Goal: Task Accomplishment & Management: Manage account settings

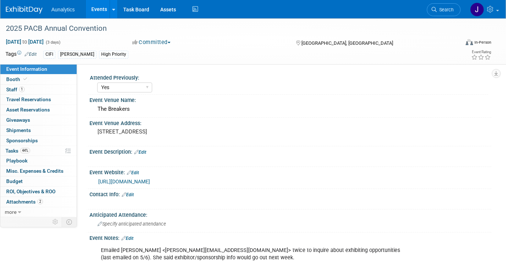
select select "Yes"
click at [92, 9] on link "Events" at bounding box center [99, 9] width 27 height 18
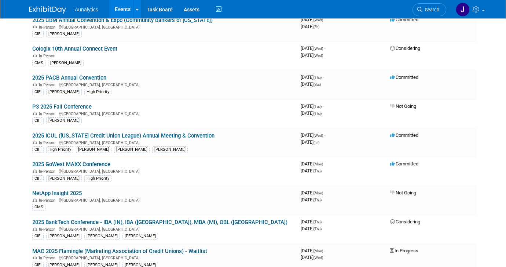
scroll to position [182, 0]
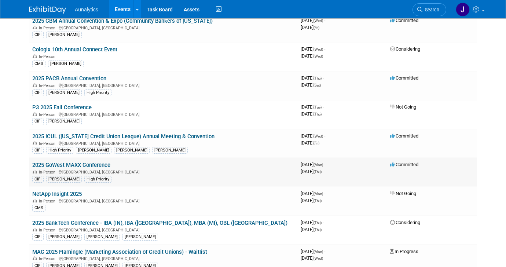
click at [70, 166] on link "2025 GoWest MAXX Conference" at bounding box center [71, 165] width 78 height 7
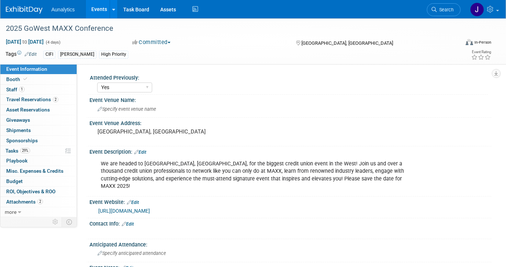
select select "Yes"
click at [37, 81] on link "Booth" at bounding box center [38, 79] width 76 height 10
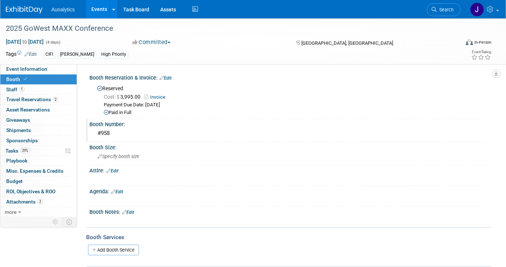
click at [107, 132] on div "#958" at bounding box center [290, 133] width 391 height 11
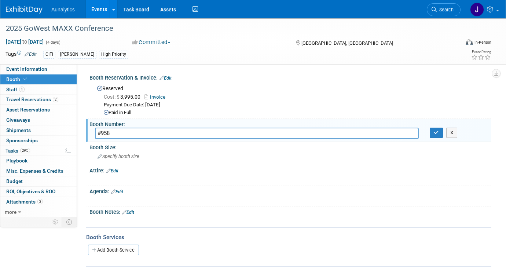
click at [97, 10] on link "Events" at bounding box center [99, 9] width 27 height 18
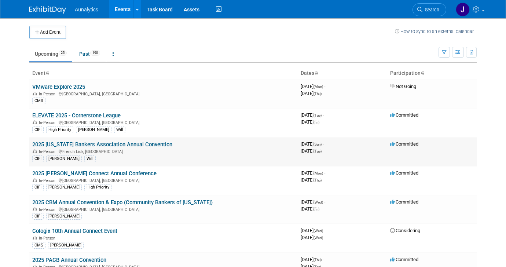
click at [77, 143] on link "2025 [US_STATE] Bankers Association Annual Convention" at bounding box center [102, 144] width 140 height 7
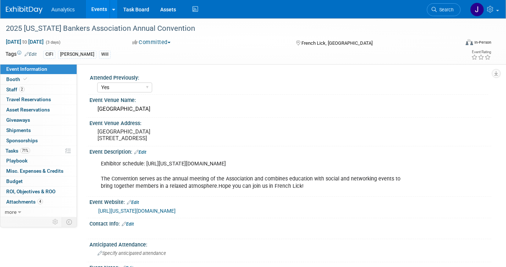
select select "Yes"
select select "CIFI Sales"
select select "Financial"
select select "Bank"
select select "State"
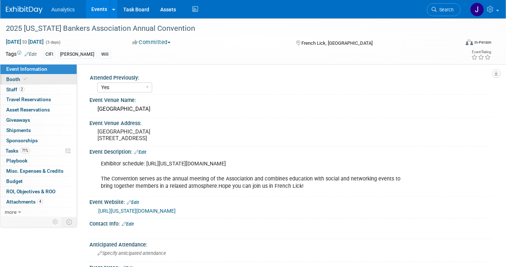
click at [48, 78] on link "Booth" at bounding box center [38, 79] width 76 height 10
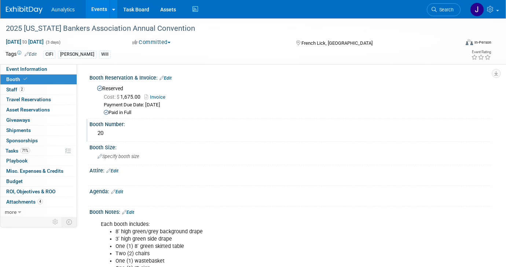
click at [102, 129] on div "20" at bounding box center [290, 133] width 391 height 11
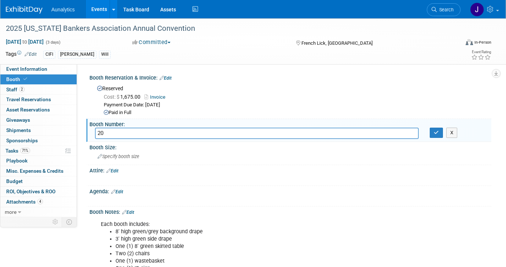
click at [102, 129] on input "20" at bounding box center [257, 133] width 324 height 11
click at [216, 103] on div "Payment Due Date: [DATE]" at bounding box center [295, 105] width 382 height 7
